Goal: Task Accomplishment & Management: Use online tool/utility

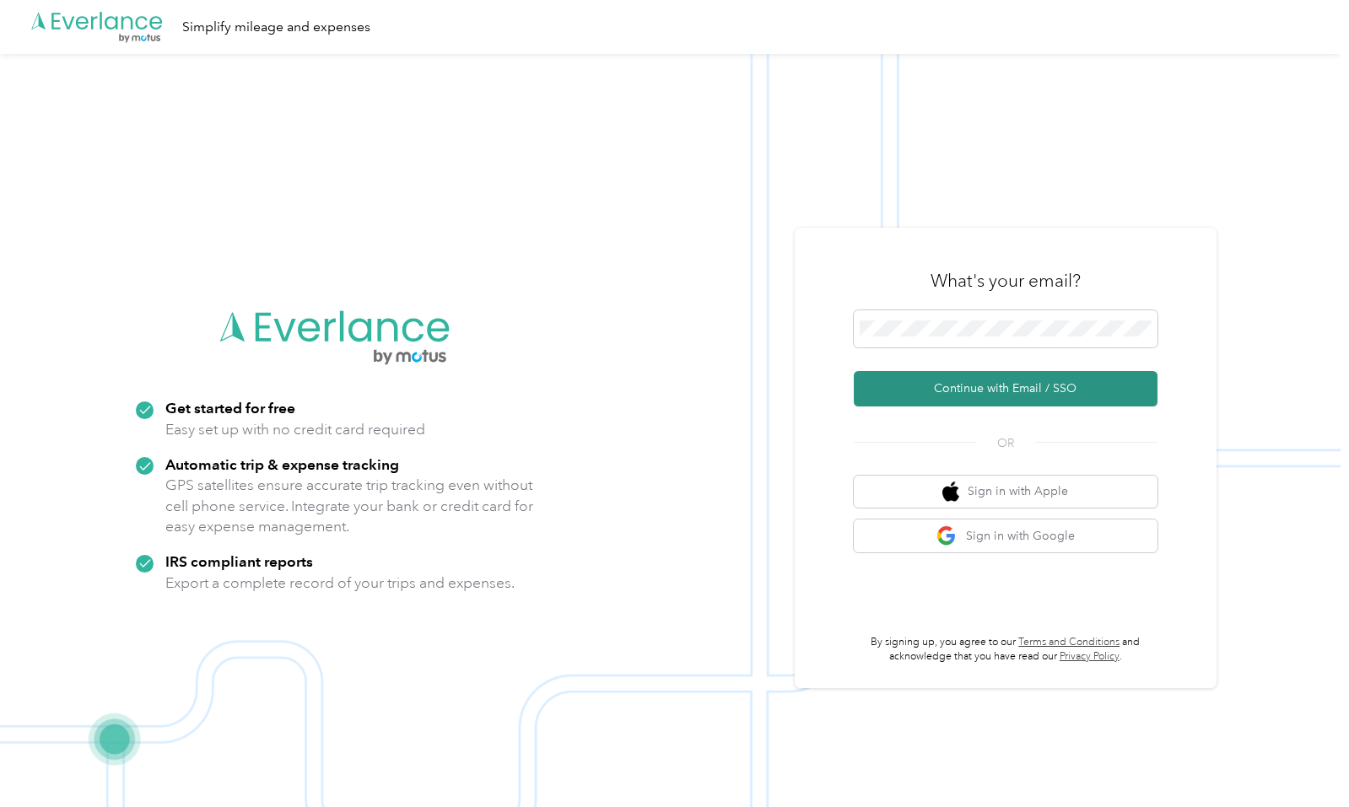
click at [991, 390] on button "Continue with Email / SSO" at bounding box center [1006, 388] width 304 height 35
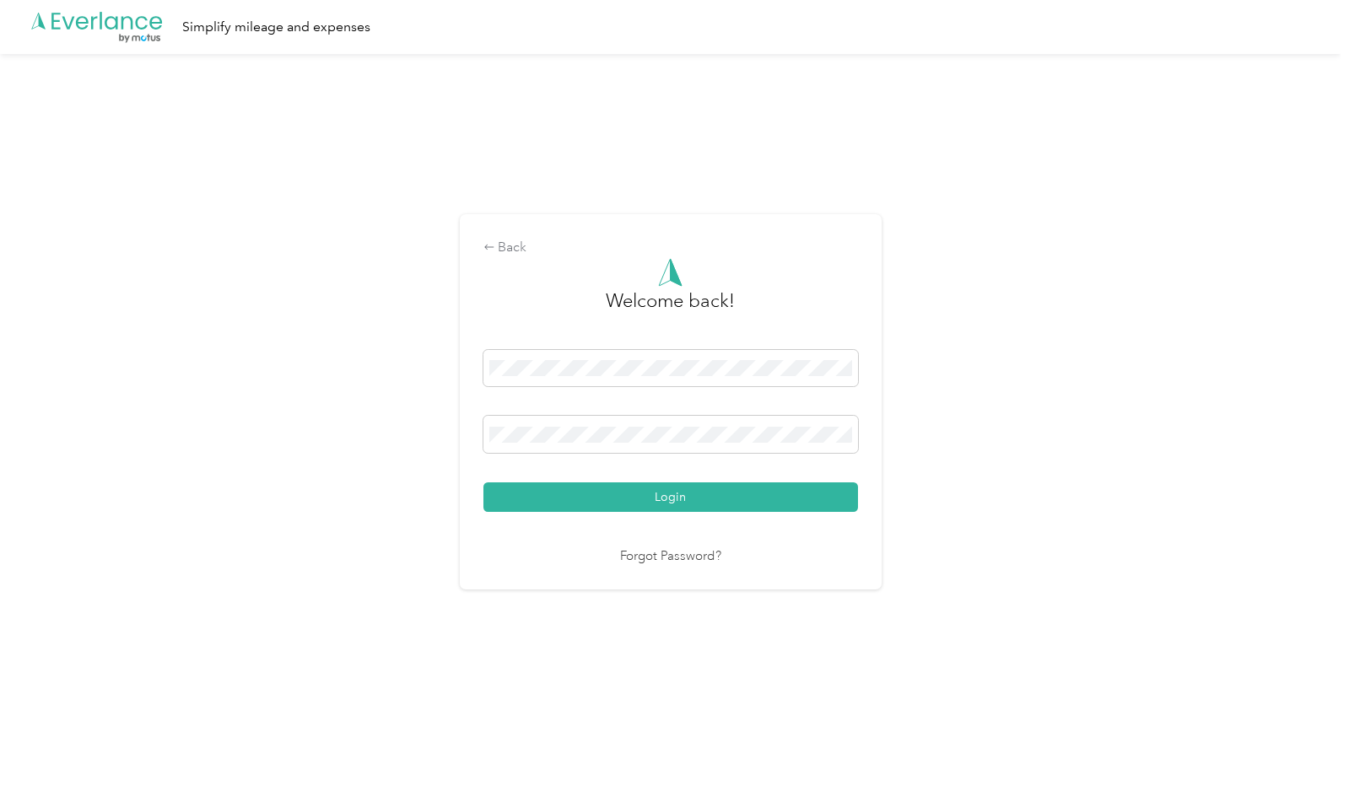
click at [674, 497] on button "Login" at bounding box center [670, 497] width 375 height 30
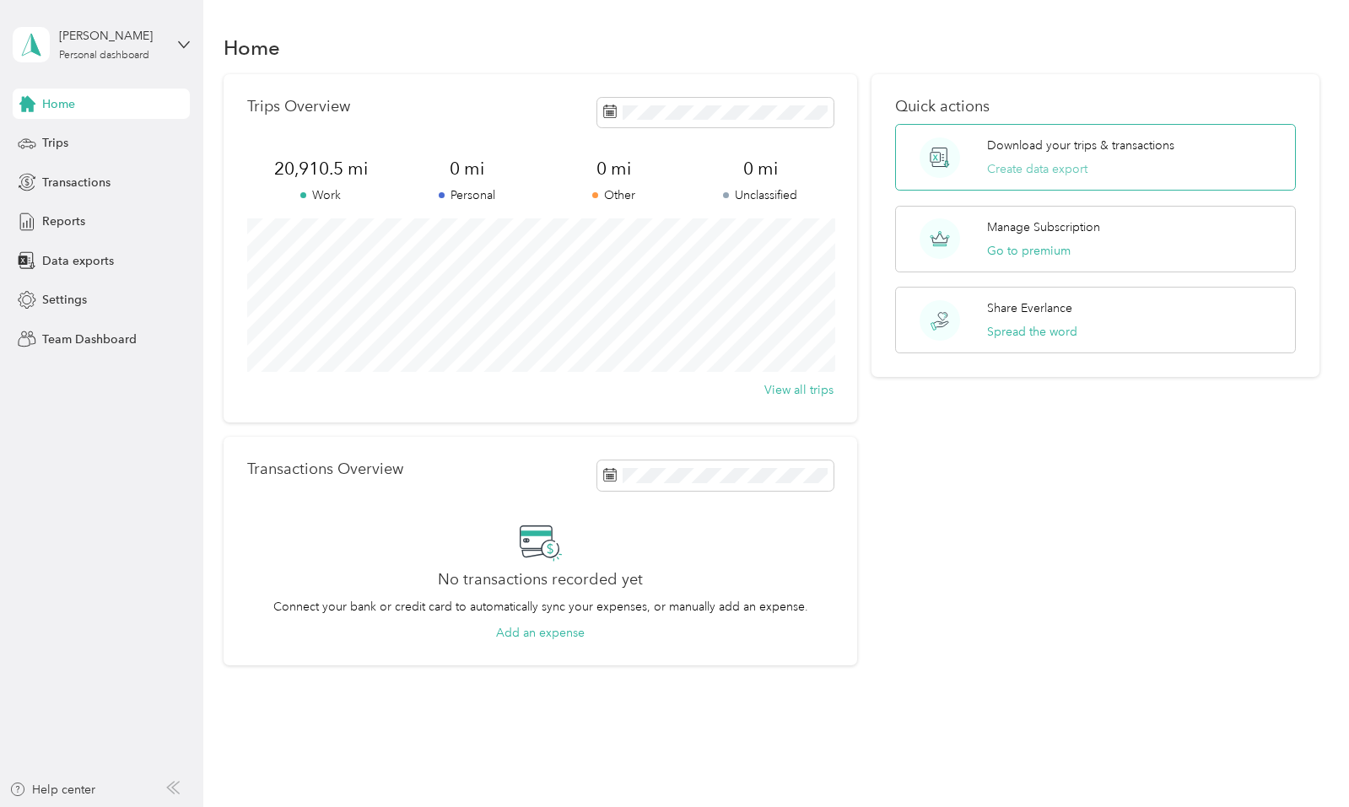
click at [1032, 170] on button "Create data export" at bounding box center [1037, 169] width 100 height 18
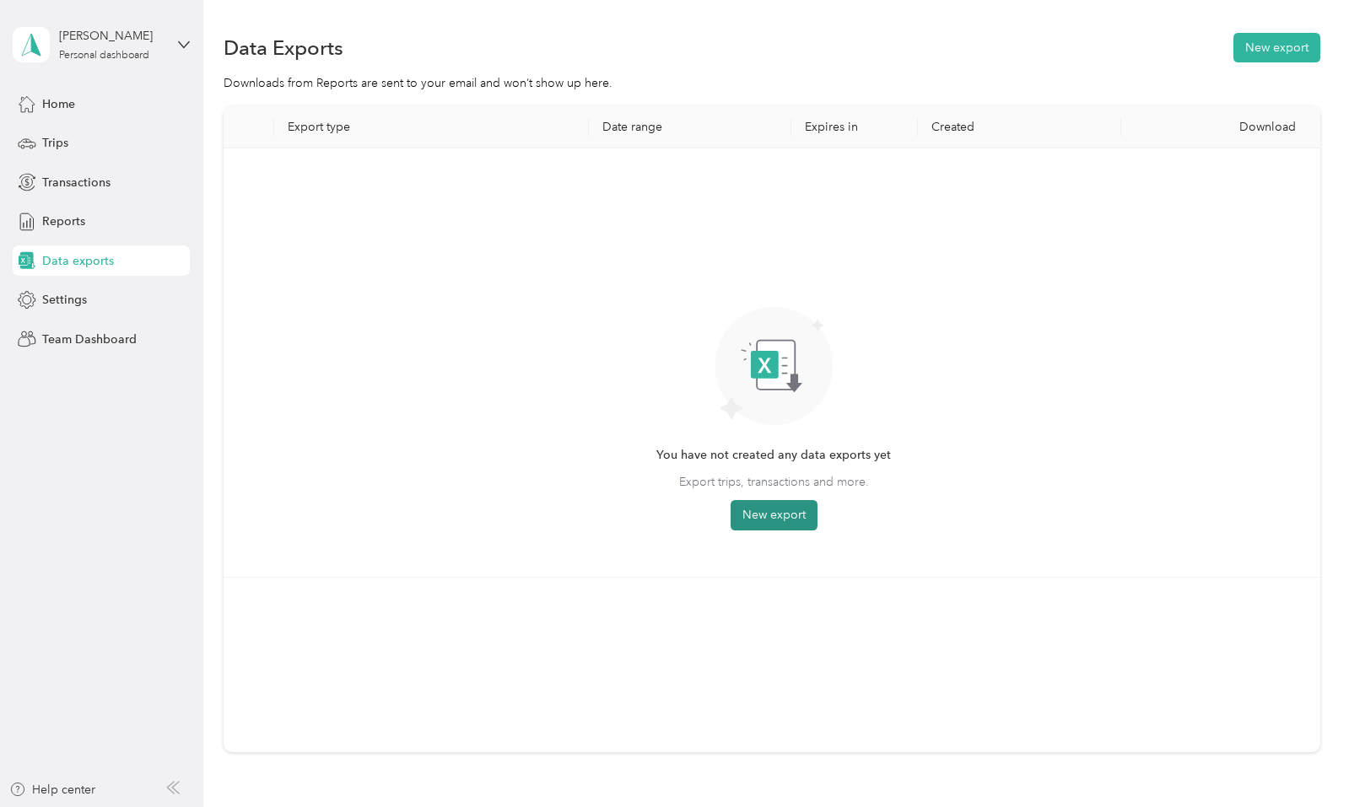
click at [772, 517] on button "New export" at bounding box center [773, 515] width 87 height 30
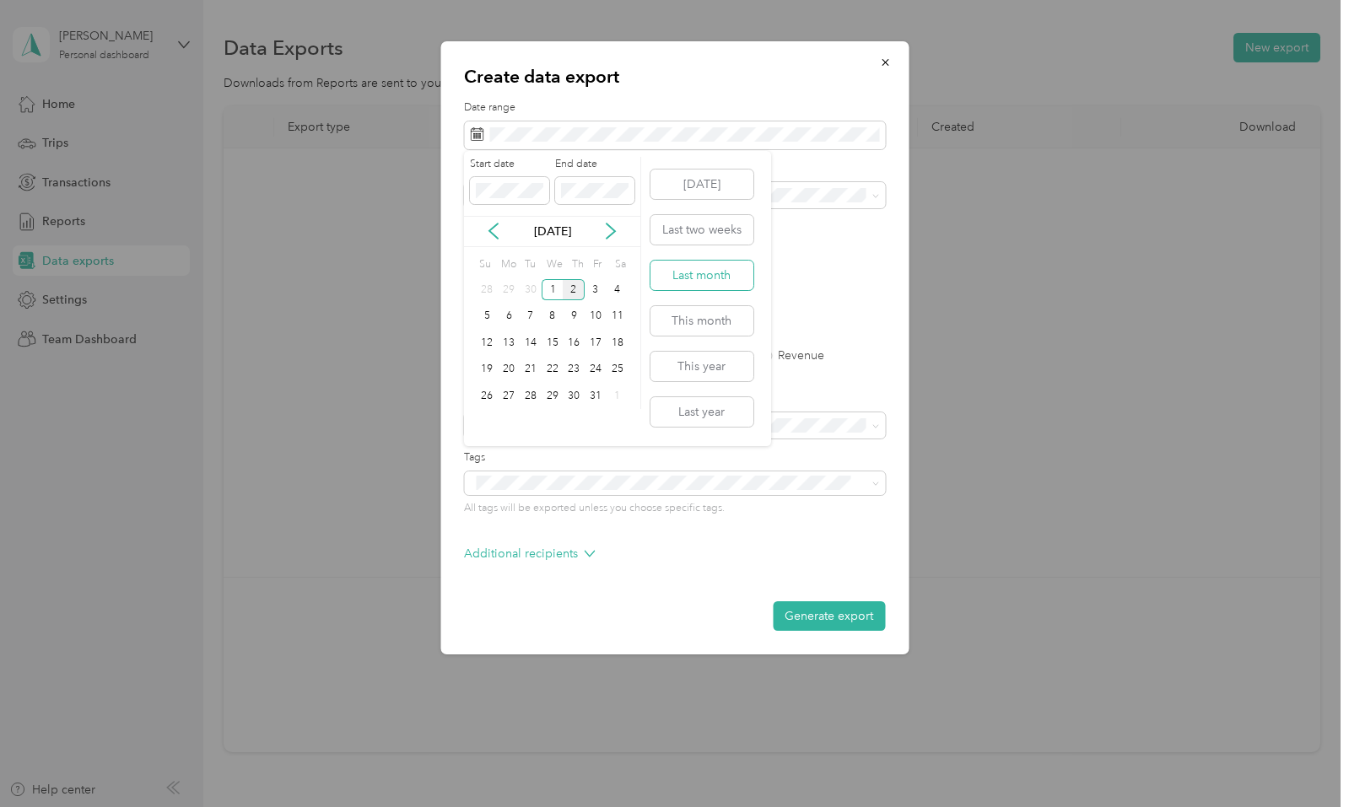
click at [692, 272] on button "Last month" at bounding box center [701, 276] width 103 height 30
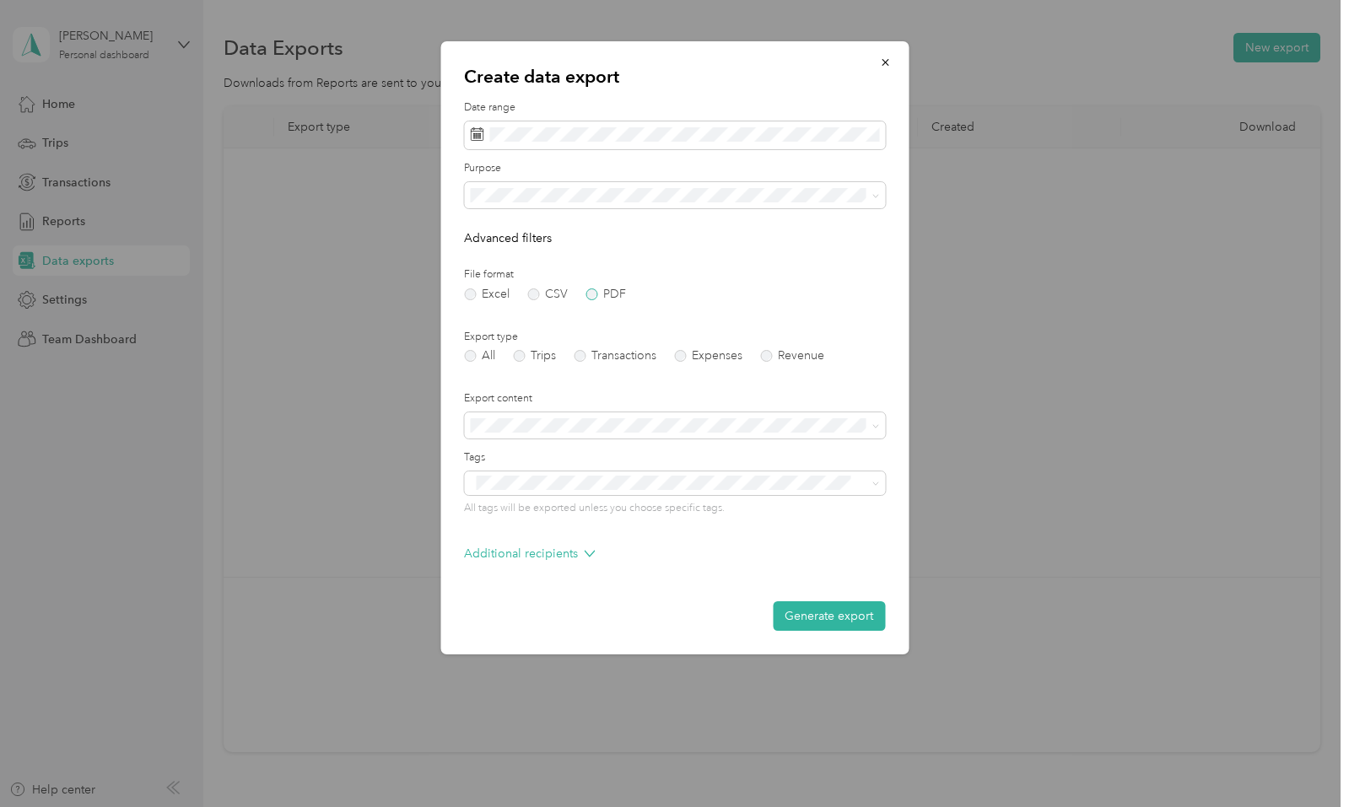
click at [593, 288] on label "PDF" at bounding box center [605, 294] width 40 height 12
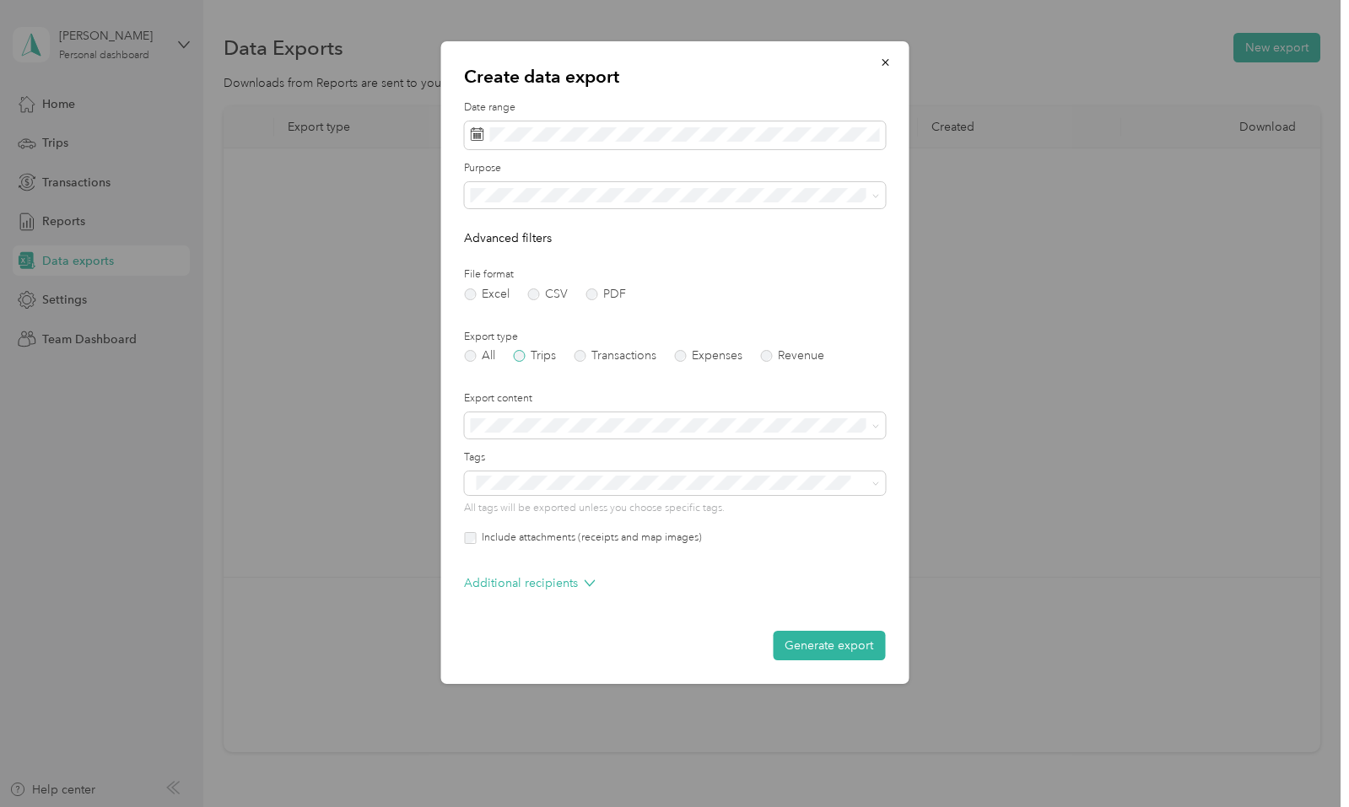
click at [525, 353] on label "Trips" at bounding box center [534, 356] width 43 height 12
click at [807, 641] on button "Generate export" at bounding box center [829, 646] width 112 height 30
